Goal: Task Accomplishment & Management: Manage account settings

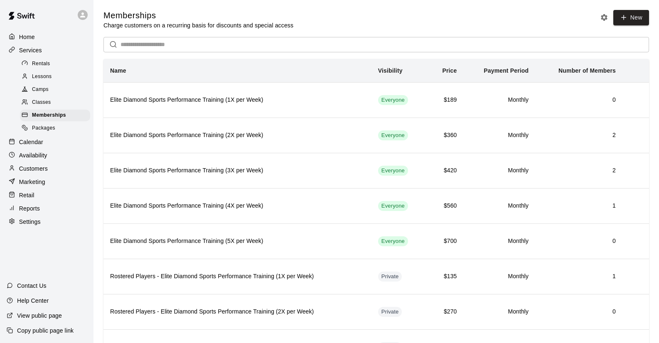
click at [26, 220] on p "Settings" at bounding box center [30, 222] width 22 height 8
select select "**"
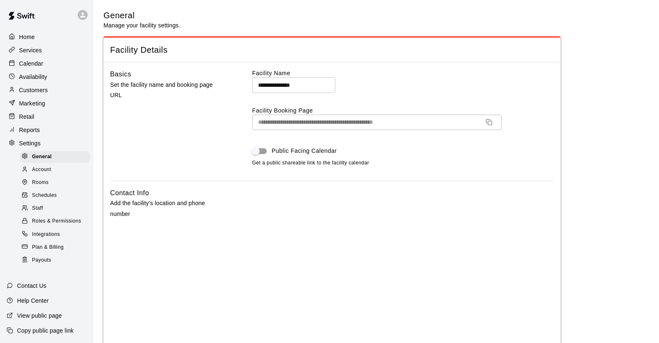
click at [38, 205] on span "Staff" at bounding box center [37, 208] width 11 height 8
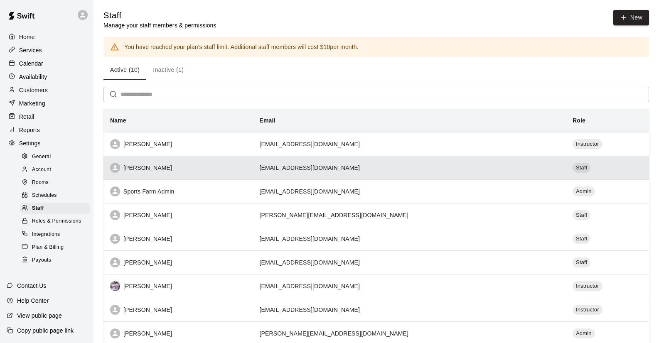
click at [157, 165] on div "[PERSON_NAME]" at bounding box center [178, 168] width 136 height 10
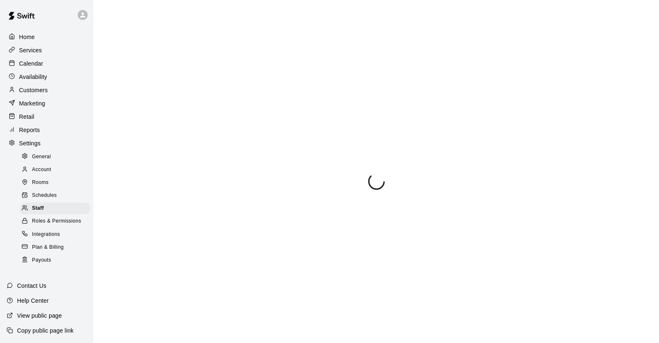
select select "**"
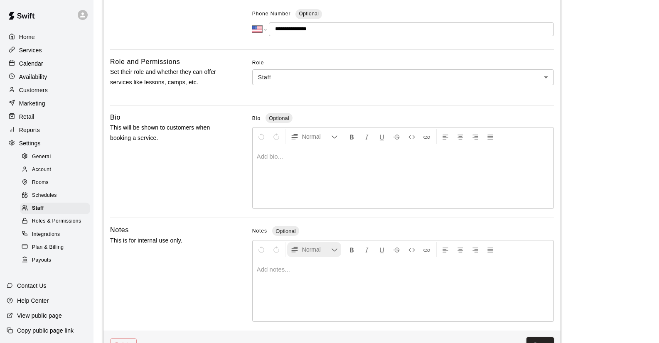
scroll to position [200, 0]
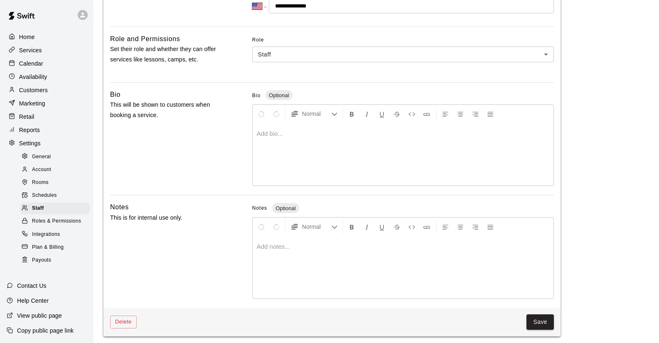
click at [271, 131] on p at bounding box center [403, 134] width 293 height 8
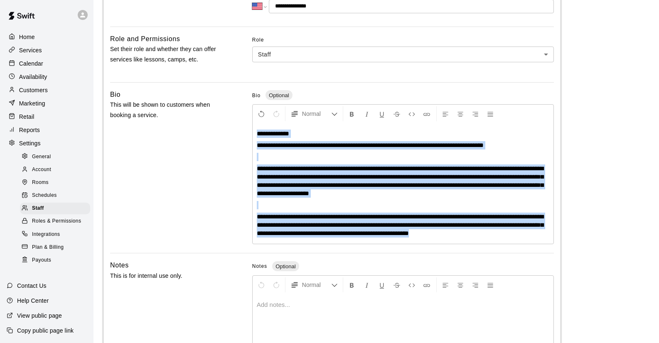
drag, startPoint x: 502, startPoint y: 231, endPoint x: 195, endPoint y: 118, distance: 326.8
click at [195, 118] on div "**********" at bounding box center [332, 167] width 444 height 157
click at [266, 169] on span "**********" at bounding box center [400, 180] width 287 height 31
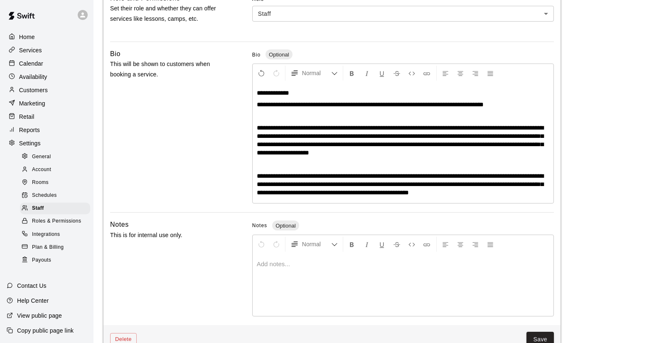
scroll to position [258, 0]
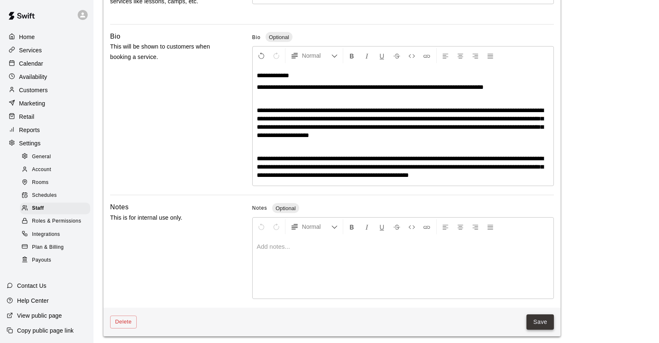
click at [537, 320] on button "Save" at bounding box center [539, 322] width 27 height 15
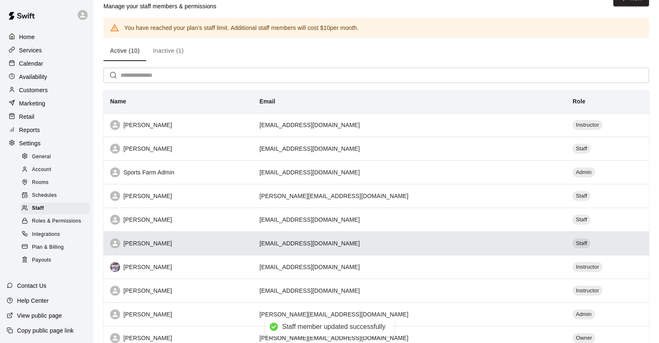
scroll to position [65, 0]
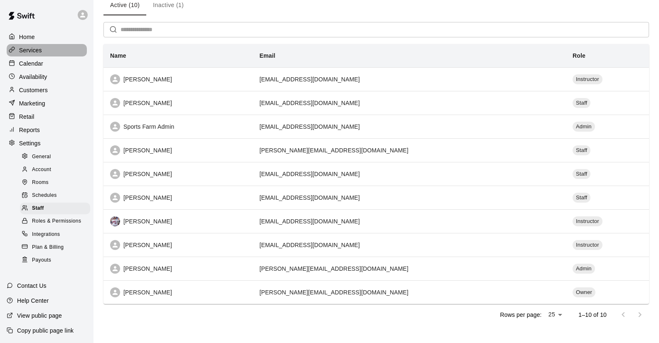
click at [32, 52] on p "Services" at bounding box center [30, 50] width 23 height 8
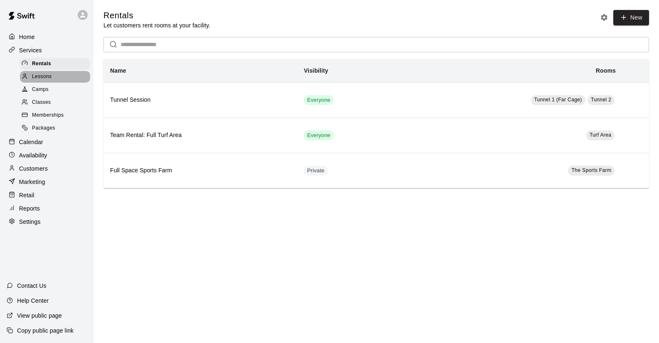
click at [42, 77] on span "Lessons" at bounding box center [42, 77] width 20 height 8
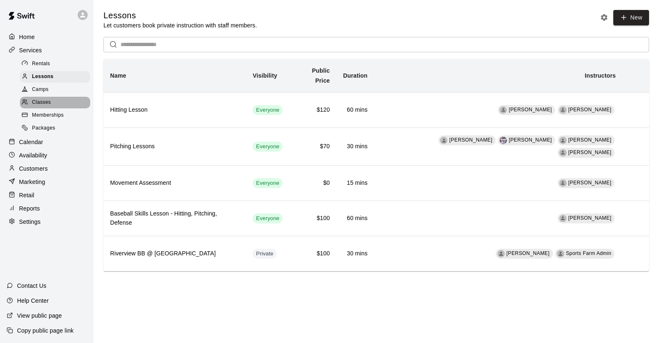
click at [43, 101] on span "Classes" at bounding box center [41, 102] width 19 height 8
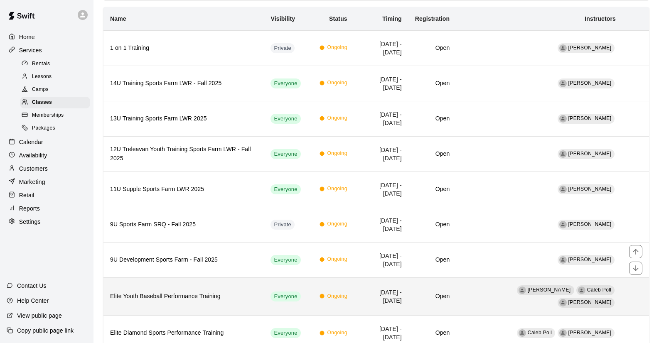
scroll to position [122, 0]
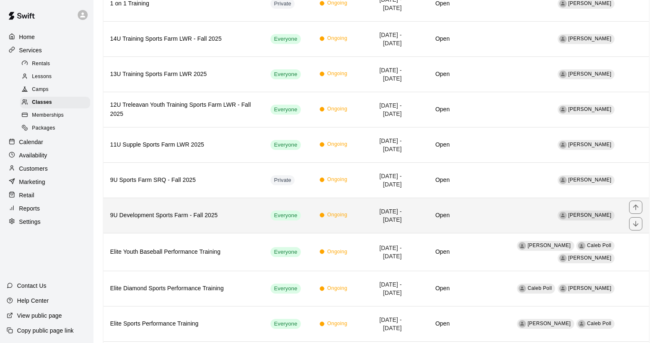
click at [179, 216] on h6 "9U Development Sports Farm - Fall 2025" at bounding box center [183, 215] width 147 height 9
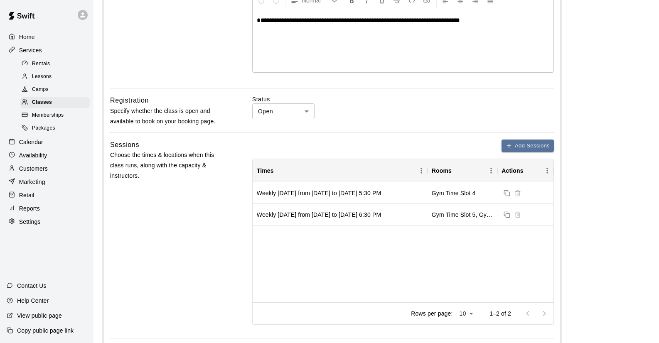
scroll to position [190, 0]
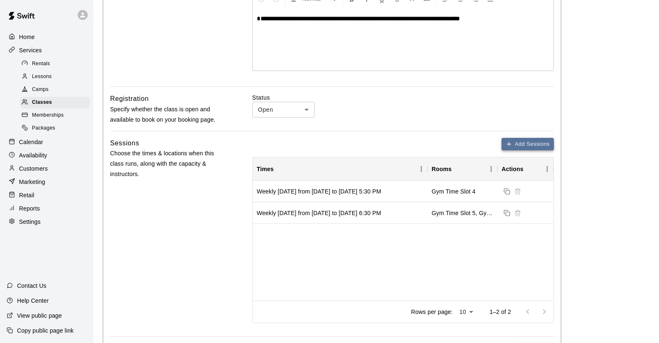
click at [522, 141] on button "Add Sessions" at bounding box center [528, 144] width 52 height 13
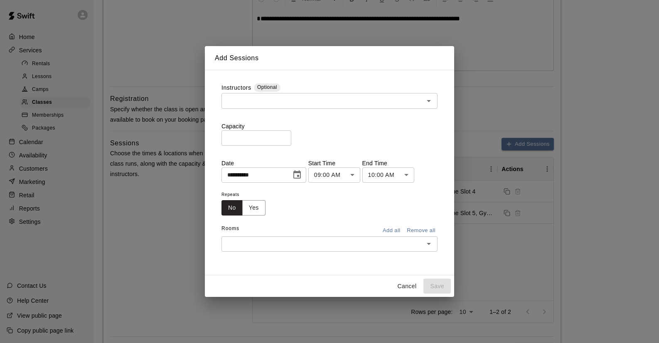
click at [300, 177] on icon "Choose date, selected date is Sep 9, 2025" at bounding box center [297, 175] width 10 height 10
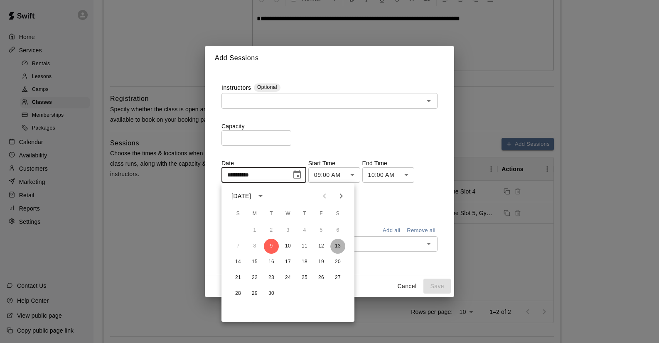
click at [339, 244] on button "13" at bounding box center [337, 246] width 15 height 15
type input "**********"
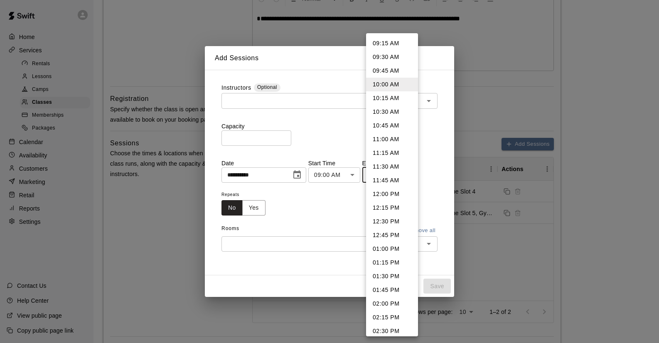
click at [394, 110] on li "10:30 AM" at bounding box center [392, 112] width 52 height 14
type input "********"
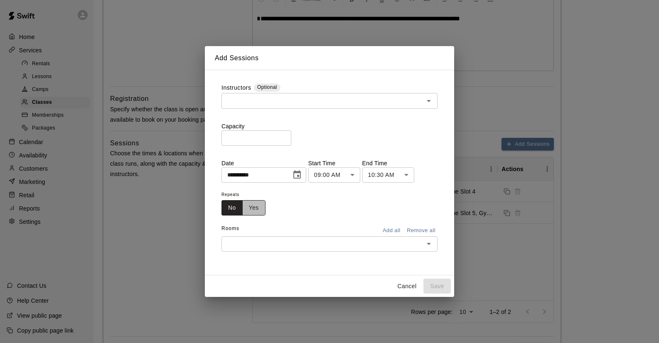
click at [259, 205] on button "Yes" at bounding box center [253, 207] width 23 height 15
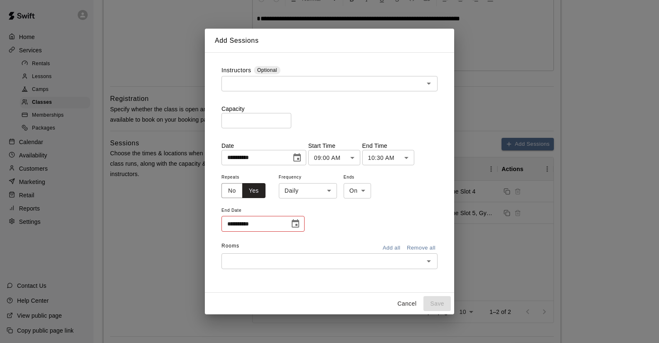
click at [295, 223] on icon "Choose date" at bounding box center [295, 224] width 10 height 10
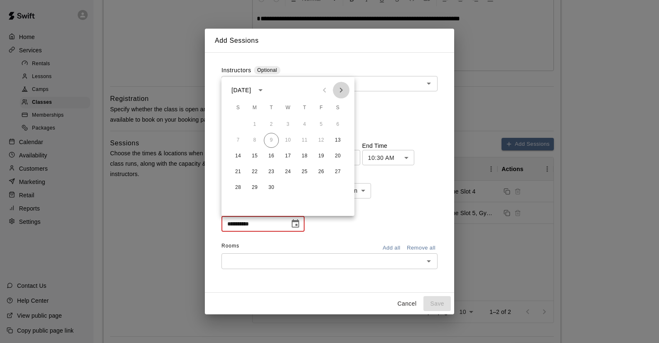
click at [341, 93] on icon "Next month" at bounding box center [341, 90] width 10 height 10
click at [320, 171] on button "21" at bounding box center [321, 172] width 15 height 15
type input "**********"
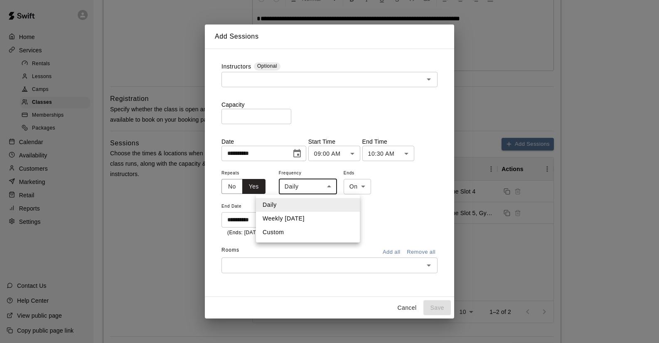
click at [319, 217] on li "Weekly [DATE]" at bounding box center [308, 219] width 104 height 14
type input "******"
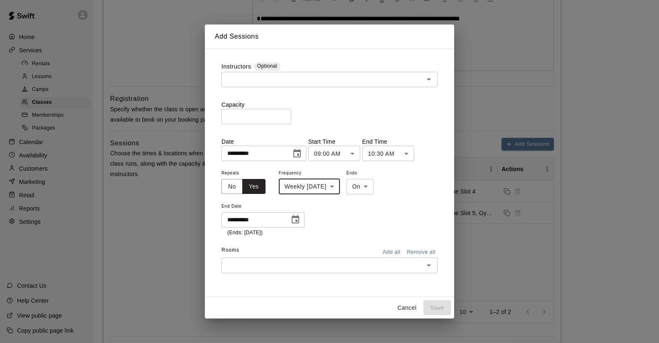
click at [298, 268] on input "text" at bounding box center [322, 265] width 197 height 10
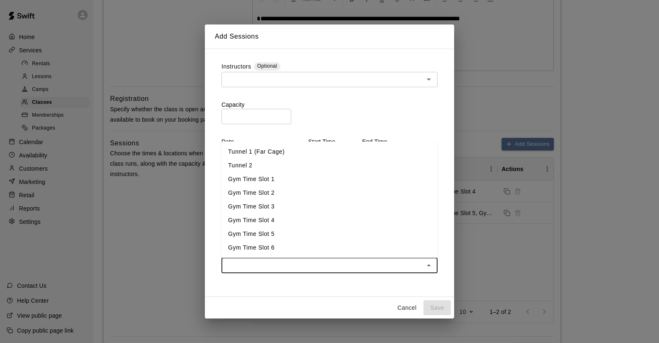
click at [277, 165] on li "Tunnel 2" at bounding box center [329, 166] width 216 height 14
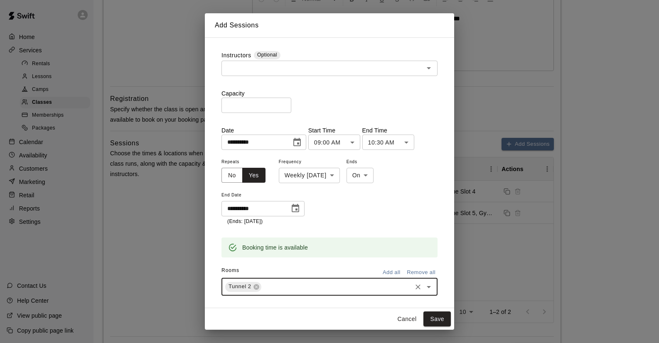
click at [426, 66] on icon "Open" at bounding box center [429, 68] width 10 height 10
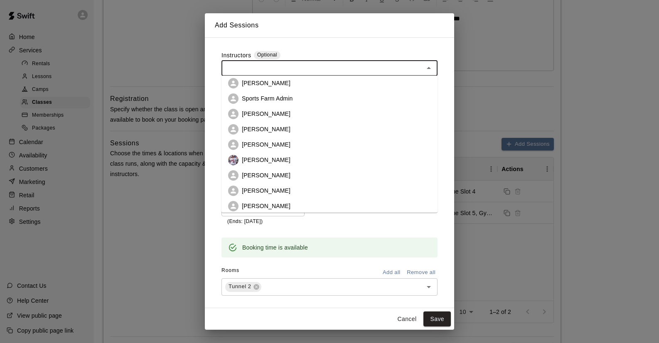
scroll to position [23, 0]
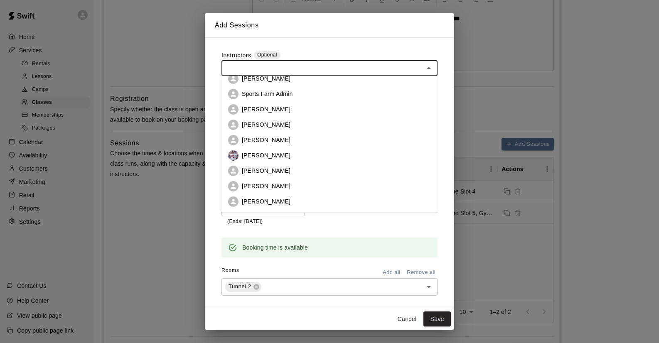
click at [289, 185] on li "[PERSON_NAME]" at bounding box center [329, 186] width 216 height 15
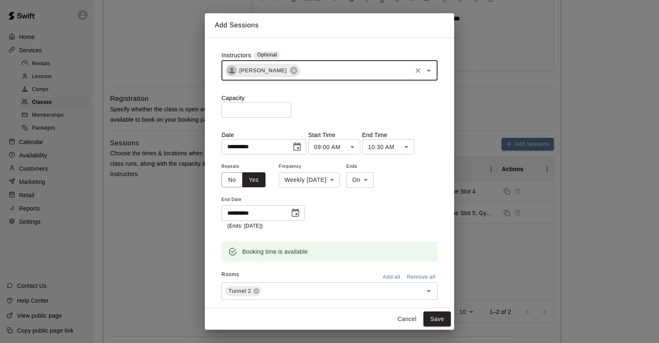
click at [326, 70] on input "text" at bounding box center [355, 70] width 109 height 10
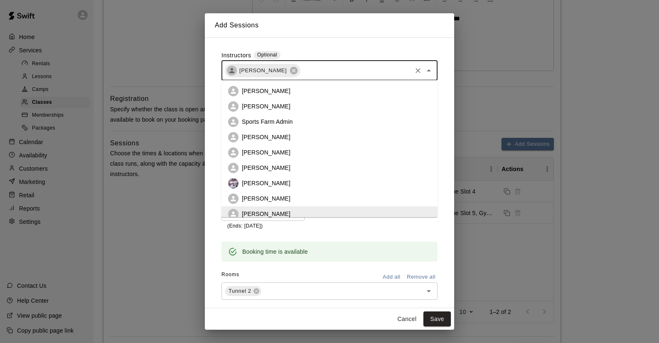
click at [298, 152] on li "[PERSON_NAME]" at bounding box center [329, 152] width 216 height 15
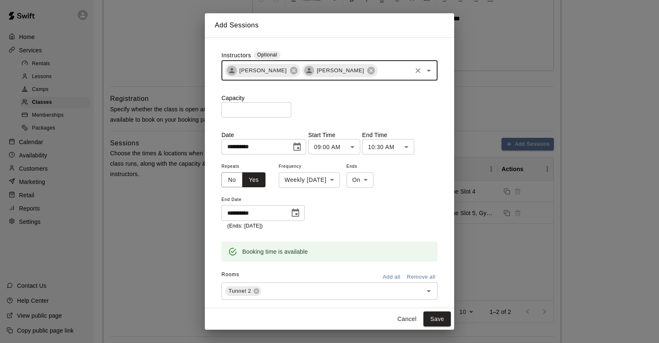
click at [381, 74] on input "text" at bounding box center [395, 70] width 32 height 10
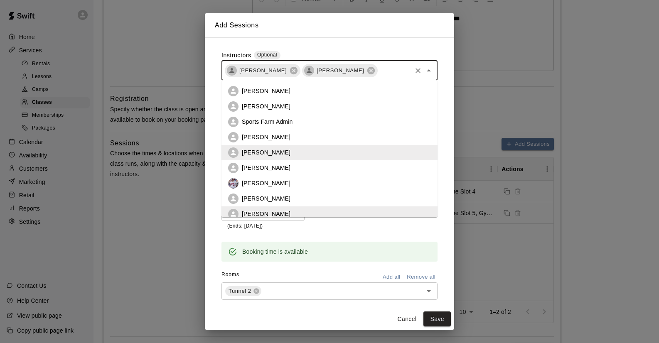
click at [322, 170] on li "[PERSON_NAME]" at bounding box center [329, 167] width 216 height 15
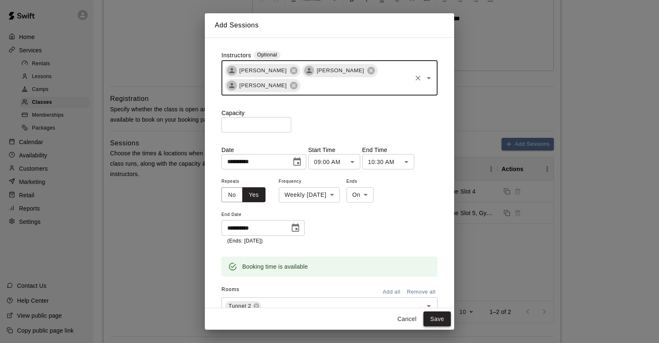
click at [440, 318] on button "Save" at bounding box center [436, 319] width 27 height 15
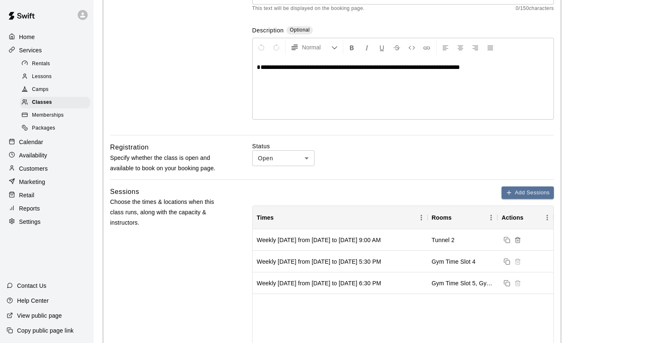
scroll to position [0, 0]
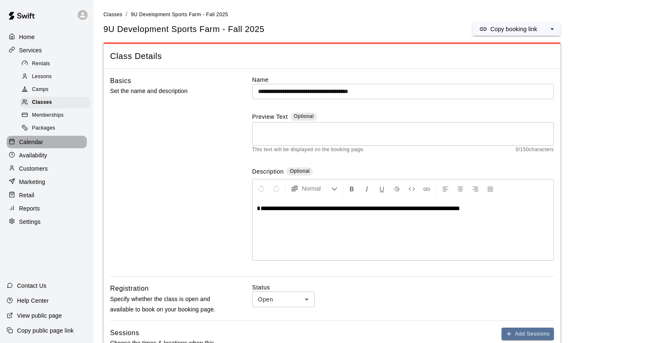
click at [32, 138] on p "Calendar" at bounding box center [31, 142] width 24 height 8
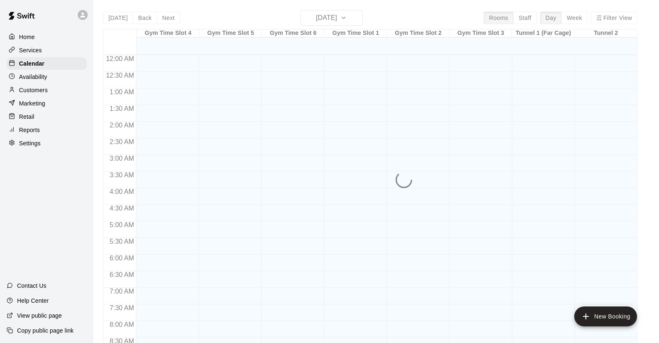
scroll to position [475, 0]
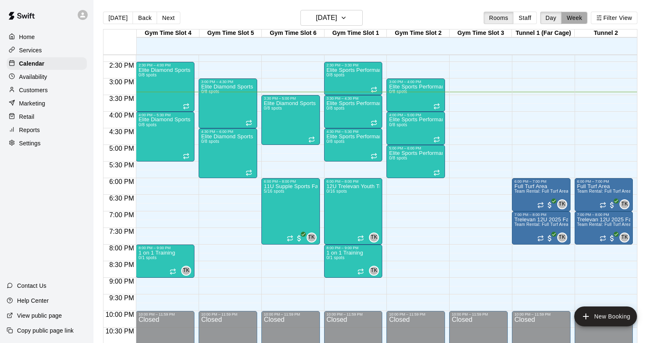
click at [576, 15] on button "Week" at bounding box center [574, 18] width 26 height 12
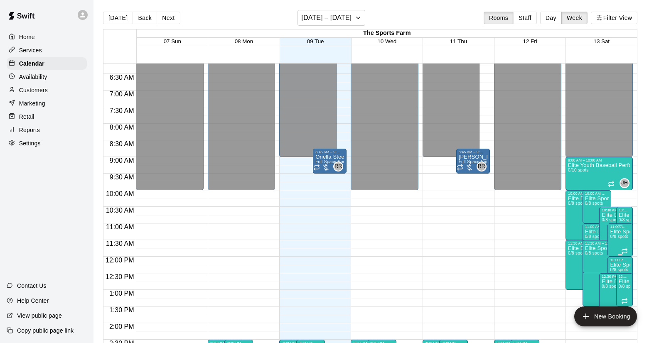
scroll to position [248, 0]
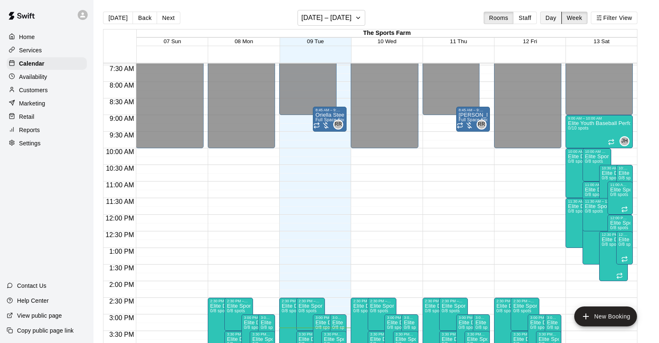
click at [556, 18] on button "Day" at bounding box center [551, 18] width 22 height 12
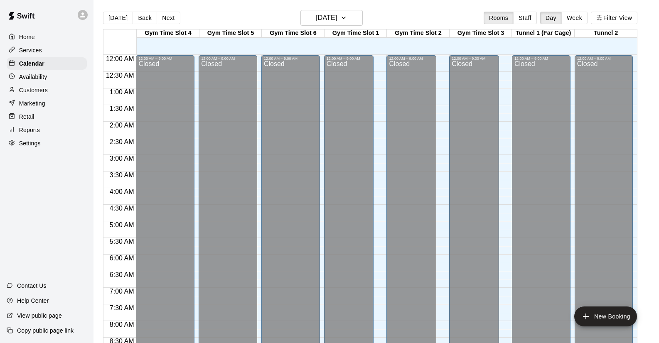
scroll to position [500, 0]
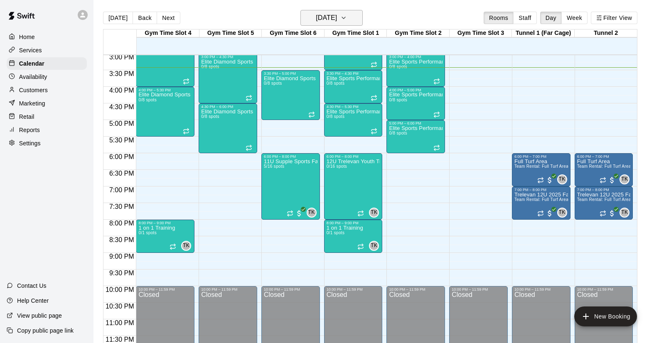
click at [345, 17] on icon "button" at bounding box center [343, 18] width 3 height 2
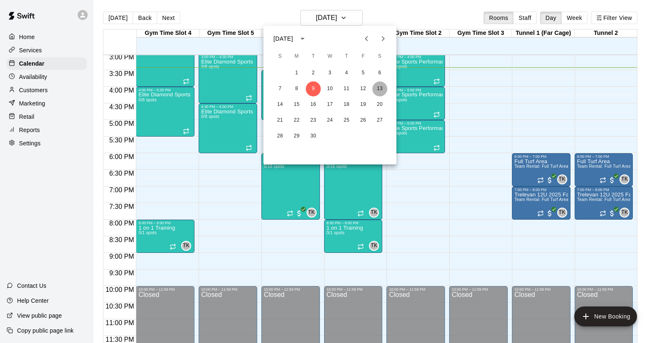
click at [380, 88] on button "13" at bounding box center [379, 88] width 15 height 15
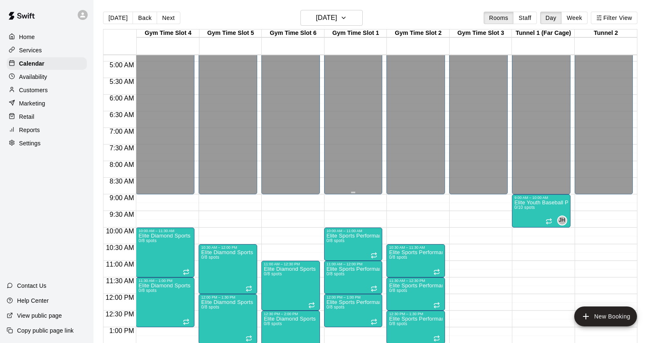
scroll to position [162, 0]
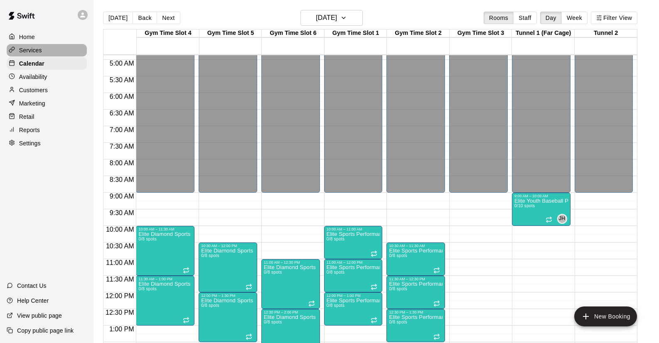
click at [36, 48] on p "Services" at bounding box center [30, 50] width 23 height 8
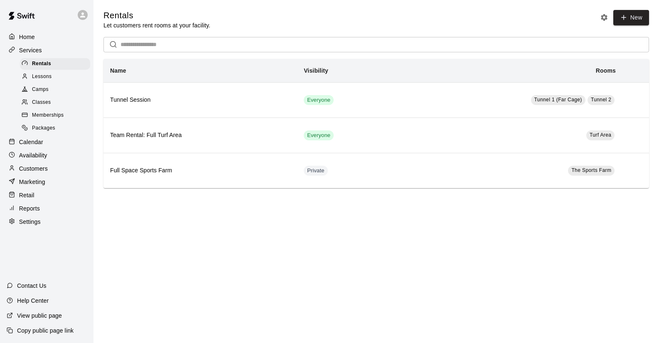
click at [46, 99] on span "Classes" at bounding box center [41, 102] width 19 height 8
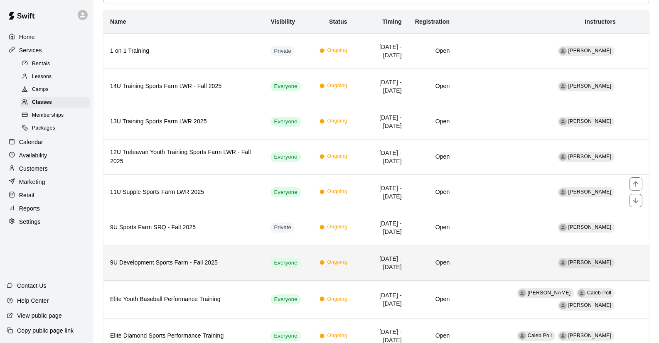
scroll to position [126, 0]
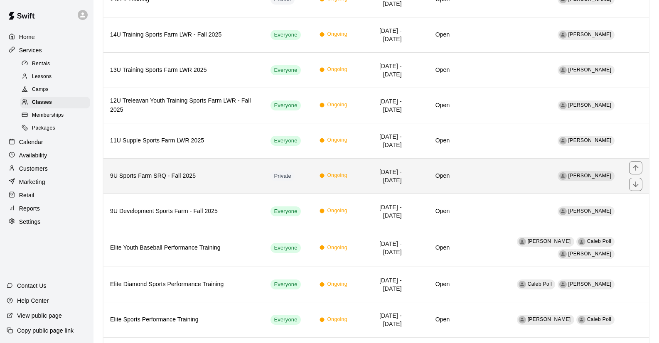
click at [164, 176] on h6 "9U Sports Farm SRQ - Fall 2025" at bounding box center [183, 176] width 147 height 9
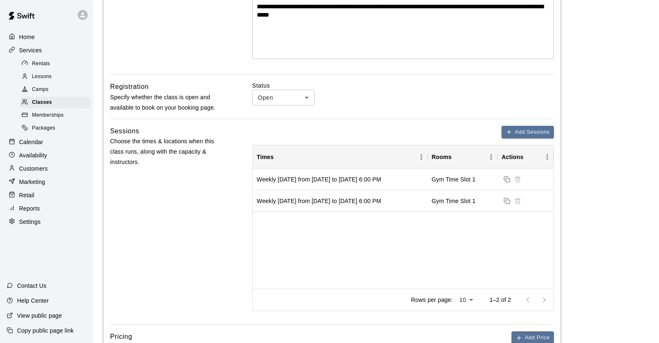
scroll to position [218, 0]
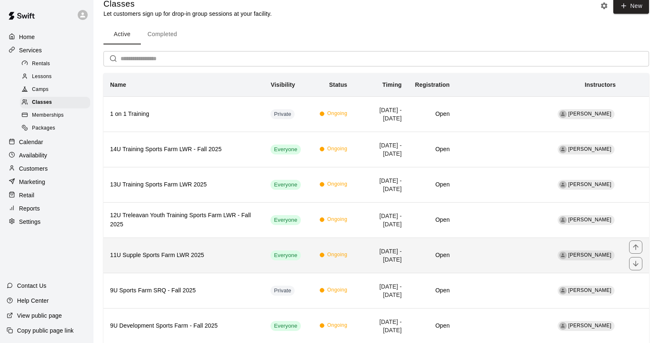
scroll to position [30, 0]
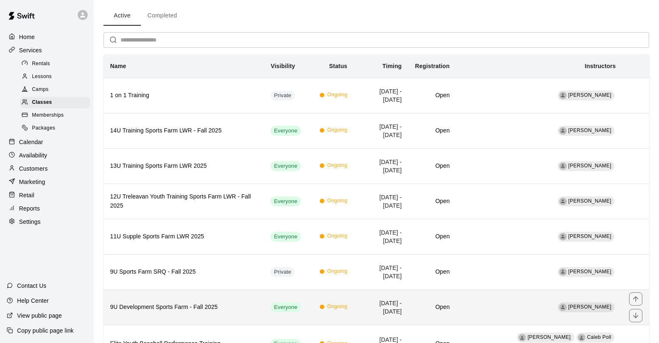
click at [187, 303] on h6 "9U Development Sports Farm - Fall 2025" at bounding box center [183, 307] width 147 height 9
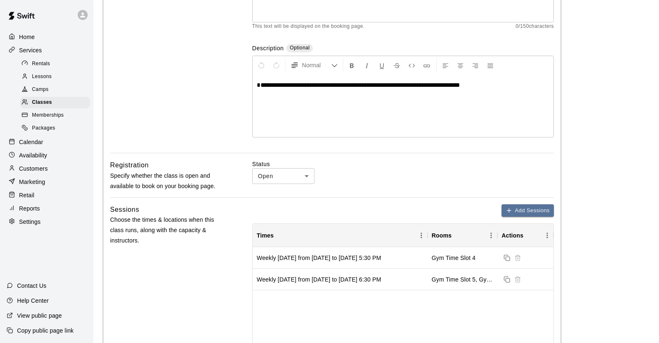
scroll to position [189, 0]
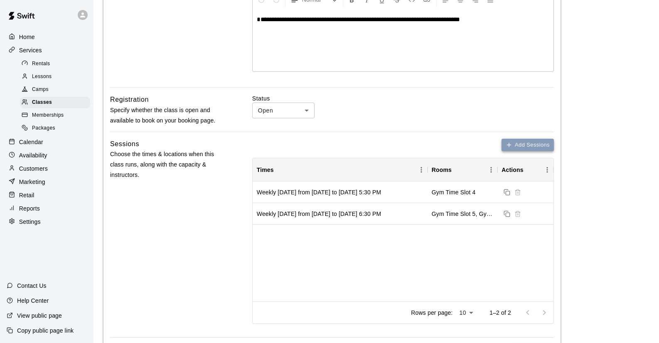
click at [525, 141] on button "Add Sessions" at bounding box center [528, 145] width 52 height 13
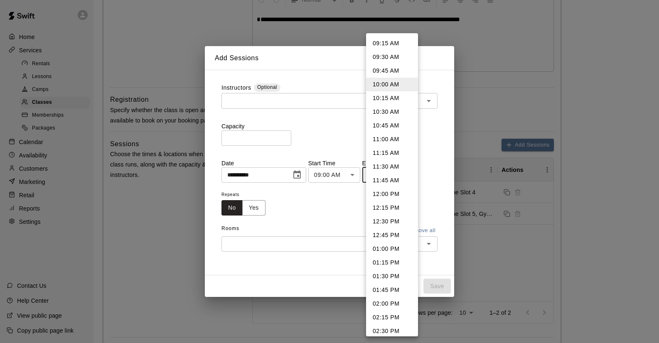
click at [394, 111] on li "10:30 AM" at bounding box center [392, 112] width 52 height 14
type input "********"
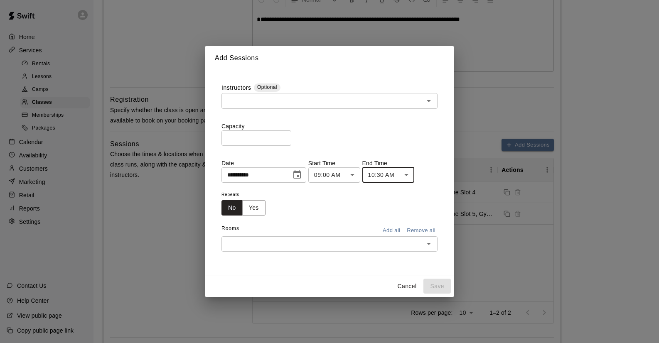
click at [266, 174] on input "**********" at bounding box center [253, 174] width 64 height 15
click at [301, 174] on icon "Choose date, selected date is Sep 9, 2025" at bounding box center [296, 174] width 7 height 8
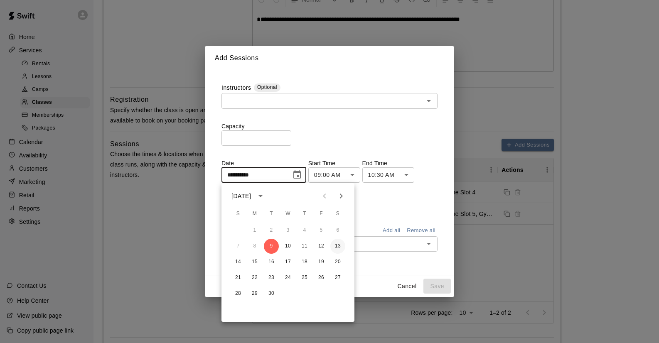
click at [338, 248] on button "13" at bounding box center [337, 246] width 15 height 15
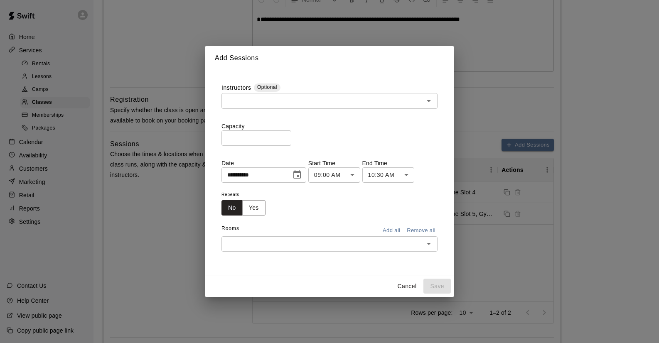
type input "**********"
click at [259, 207] on button "Yes" at bounding box center [253, 207] width 23 height 15
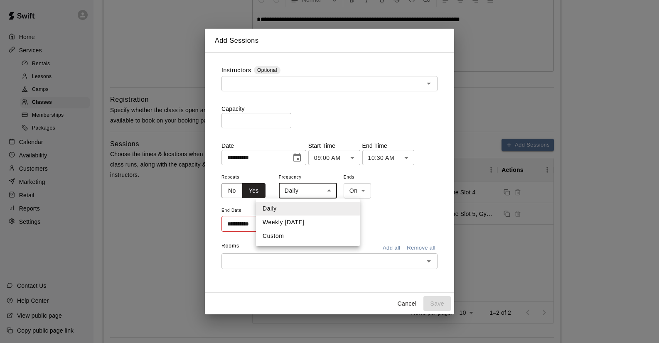
click at [324, 223] on li "Weekly [DATE]" at bounding box center [308, 223] width 104 height 14
type input "******"
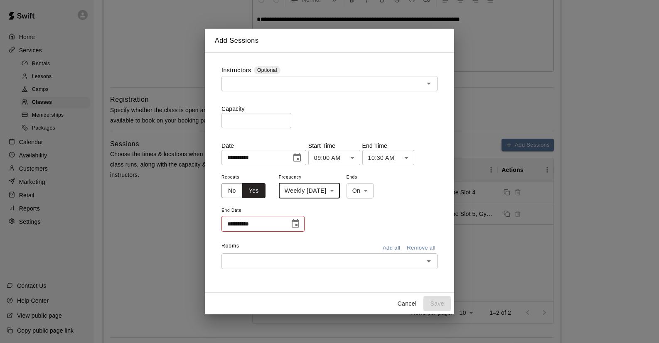
click at [294, 224] on icon "Choose date" at bounding box center [295, 224] width 10 height 10
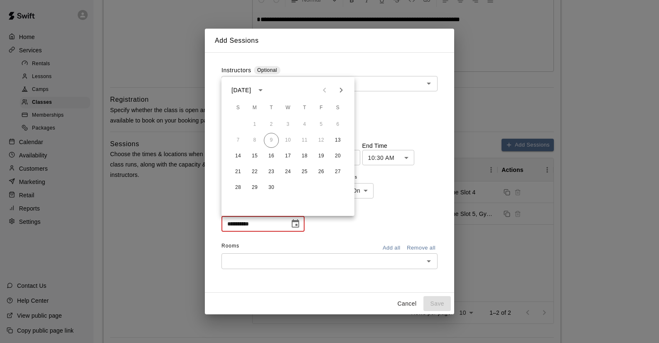
click at [342, 87] on icon "Next month" at bounding box center [341, 90] width 10 height 10
click at [325, 90] on icon "Previous month" at bounding box center [325, 90] width 10 height 10
click at [321, 170] on button "21" at bounding box center [321, 172] width 15 height 15
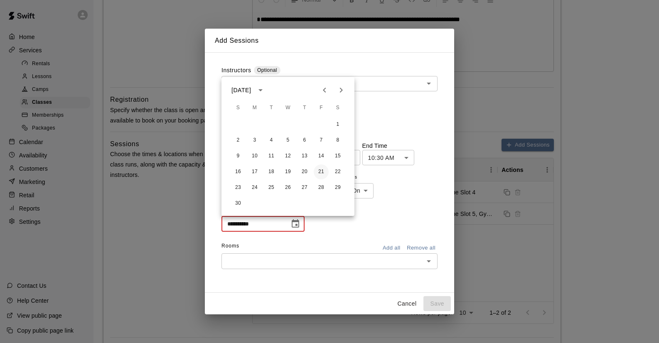
type input "**********"
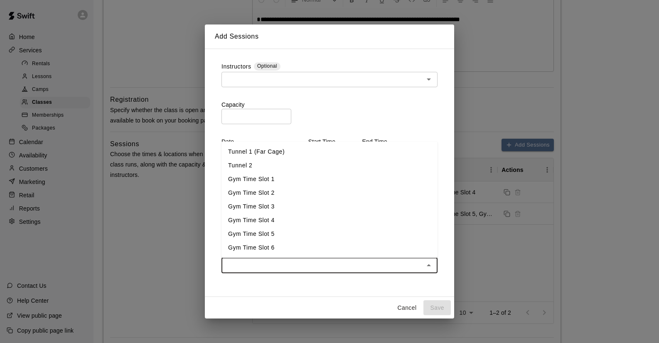
click at [349, 264] on input "text" at bounding box center [322, 265] width 197 height 10
click at [285, 165] on li "Tunnel 2" at bounding box center [329, 166] width 216 height 14
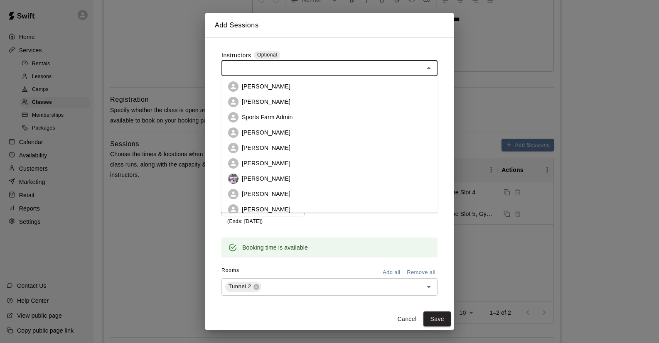
click at [312, 71] on input "text" at bounding box center [322, 68] width 197 height 10
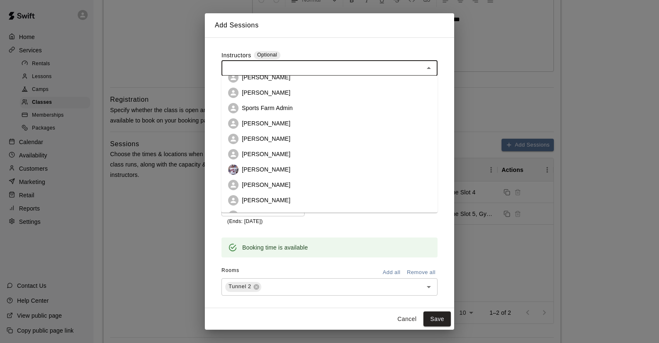
click at [269, 200] on p "[PERSON_NAME]" at bounding box center [266, 200] width 49 height 8
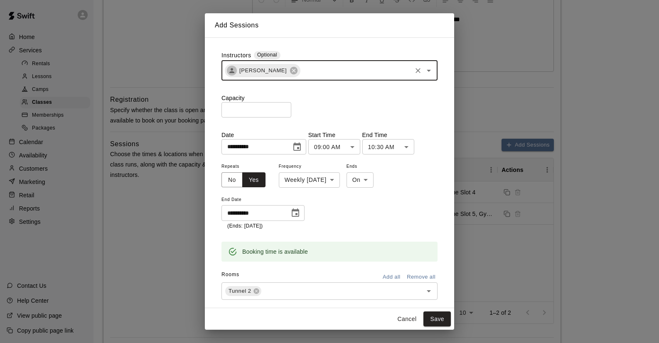
click at [360, 67] on input "text" at bounding box center [355, 70] width 109 height 10
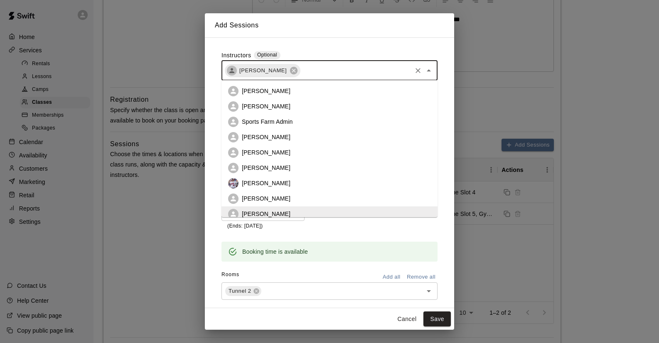
click at [287, 152] on p "[PERSON_NAME]" at bounding box center [266, 152] width 49 height 8
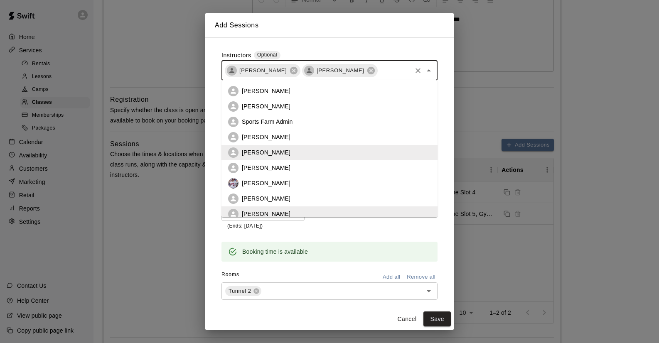
click at [385, 71] on input "text" at bounding box center [395, 70] width 32 height 10
click at [305, 168] on li "[PERSON_NAME]" at bounding box center [329, 167] width 216 height 15
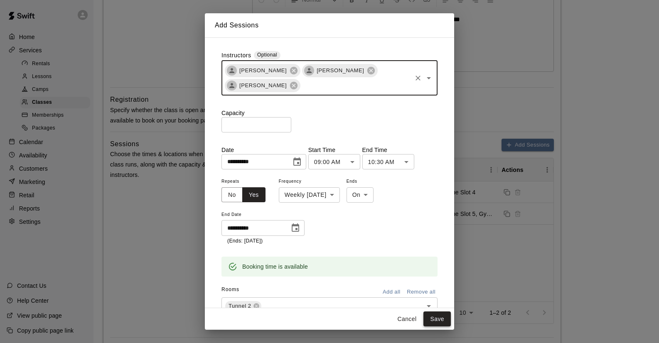
click at [435, 320] on button "Save" at bounding box center [436, 319] width 27 height 15
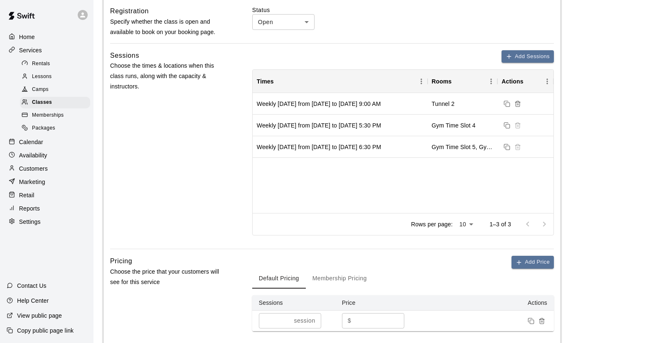
scroll to position [375, 0]
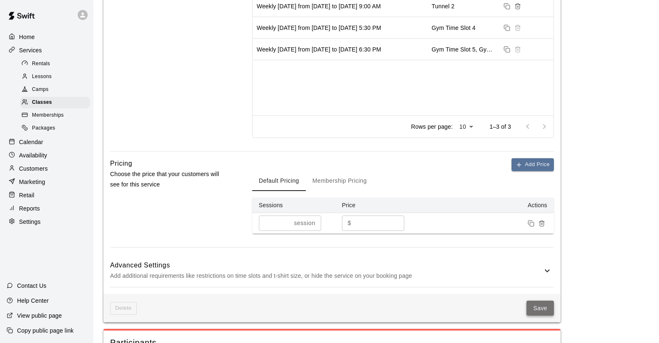
click at [538, 309] on button "Save" at bounding box center [539, 308] width 27 height 15
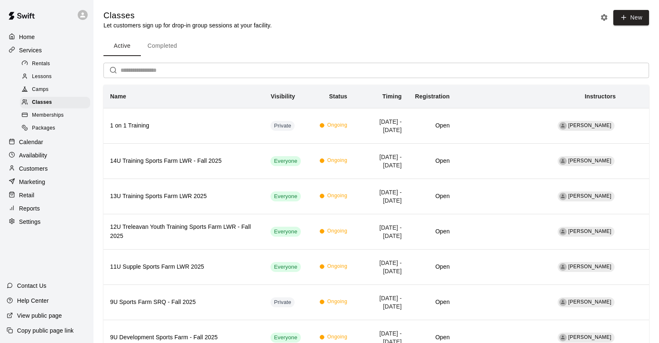
click at [32, 143] on p "Calendar" at bounding box center [31, 142] width 24 height 8
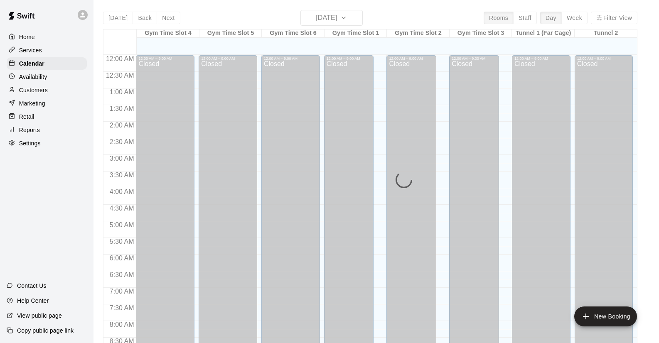
scroll to position [475, 0]
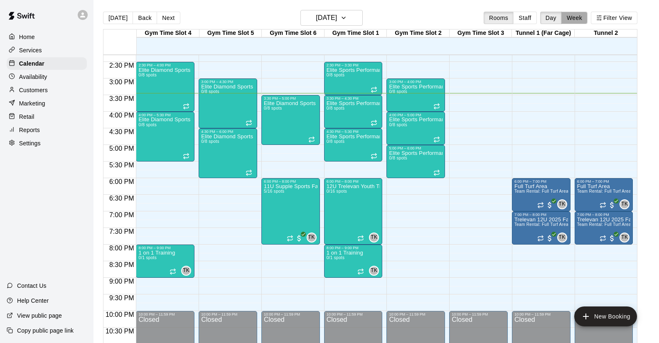
click at [572, 17] on button "Week" at bounding box center [574, 18] width 26 height 12
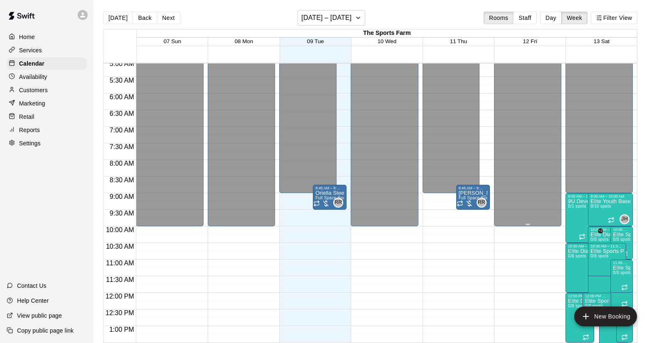
scroll to position [257, 0]
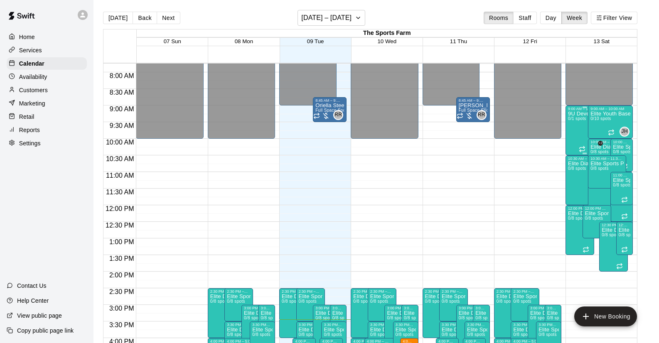
click at [599, 145] on span "+2" at bounding box center [600, 143] width 5 height 5
click at [529, 207] on div at bounding box center [329, 171] width 659 height 343
click at [602, 119] on span "0/10 spots" at bounding box center [600, 118] width 20 height 5
click at [500, 181] on div at bounding box center [329, 171] width 659 height 343
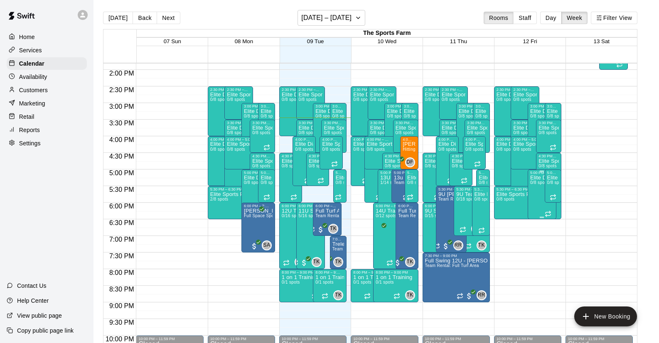
scroll to position [473, 0]
